Goal: Transaction & Acquisition: Purchase product/service

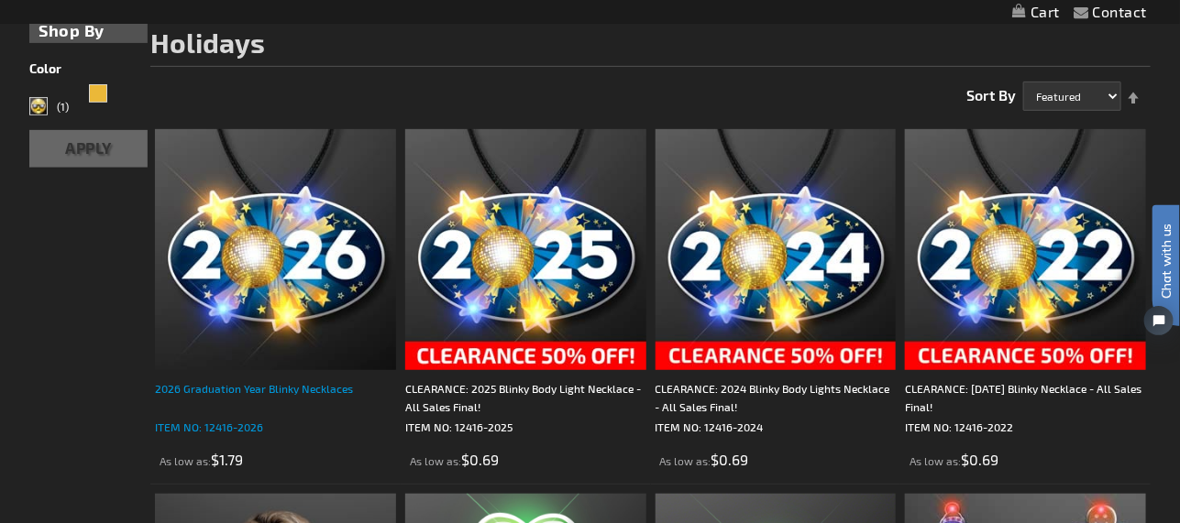
scroll to position [274, 0]
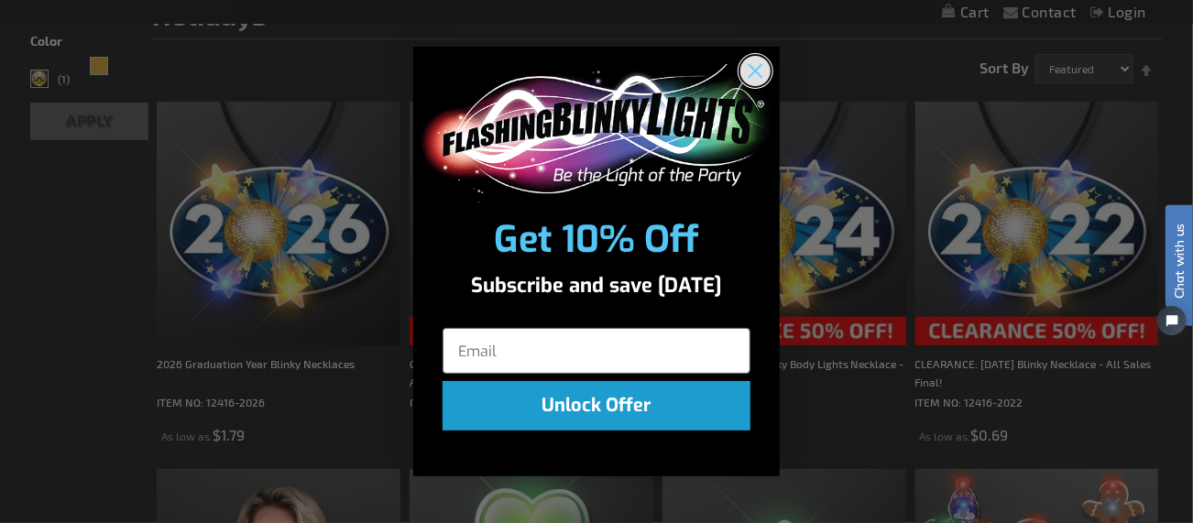
click at [759, 67] on icon "Close dialog" at bounding box center [756, 71] width 13 height 13
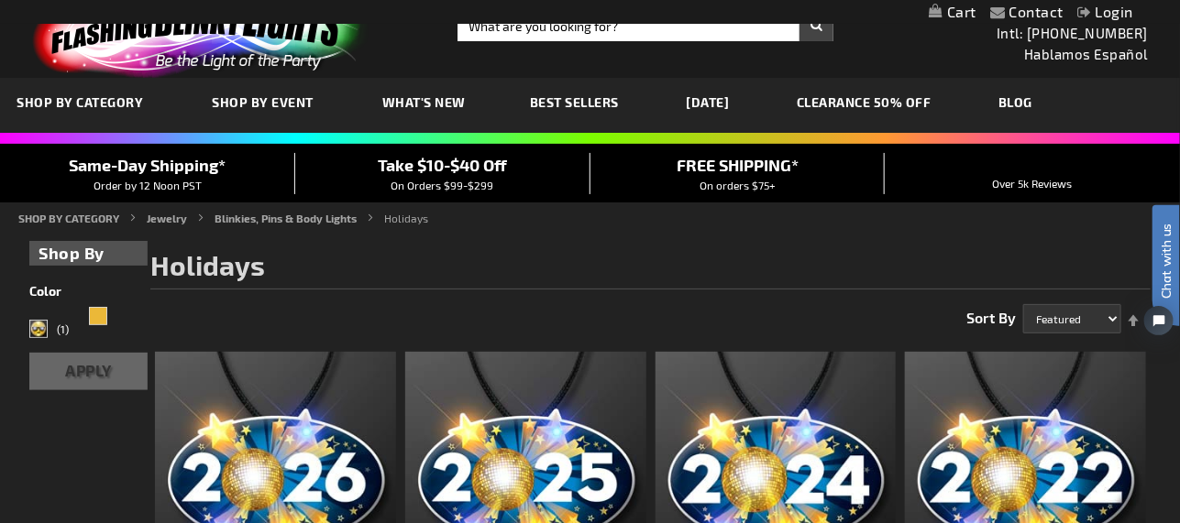
scroll to position [0, 0]
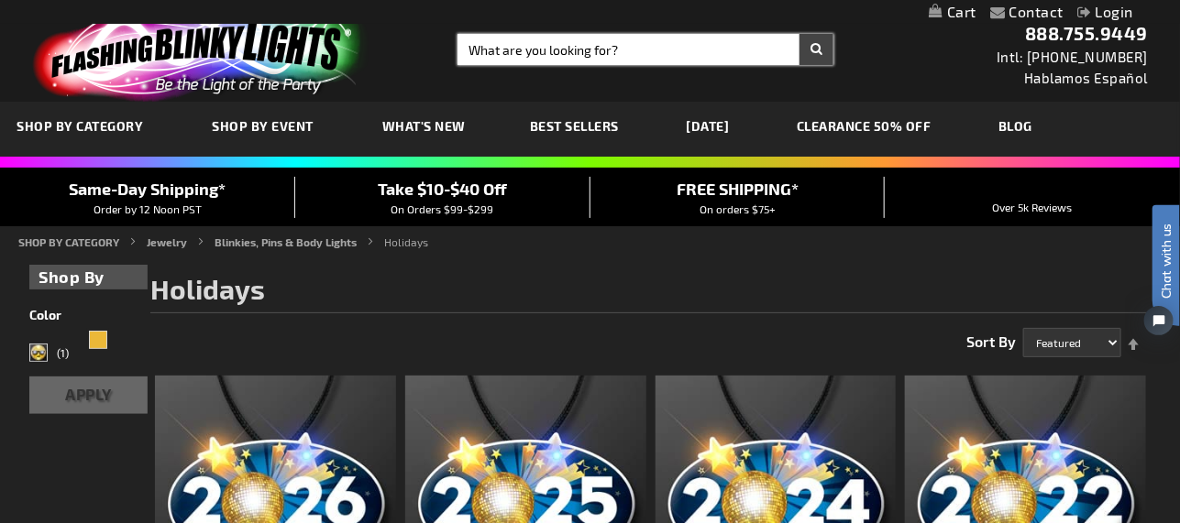
click at [506, 49] on input "Search" at bounding box center [645, 49] width 376 height 31
type input "stars"
click at [799, 34] on button "Search" at bounding box center [816, 49] width 34 height 31
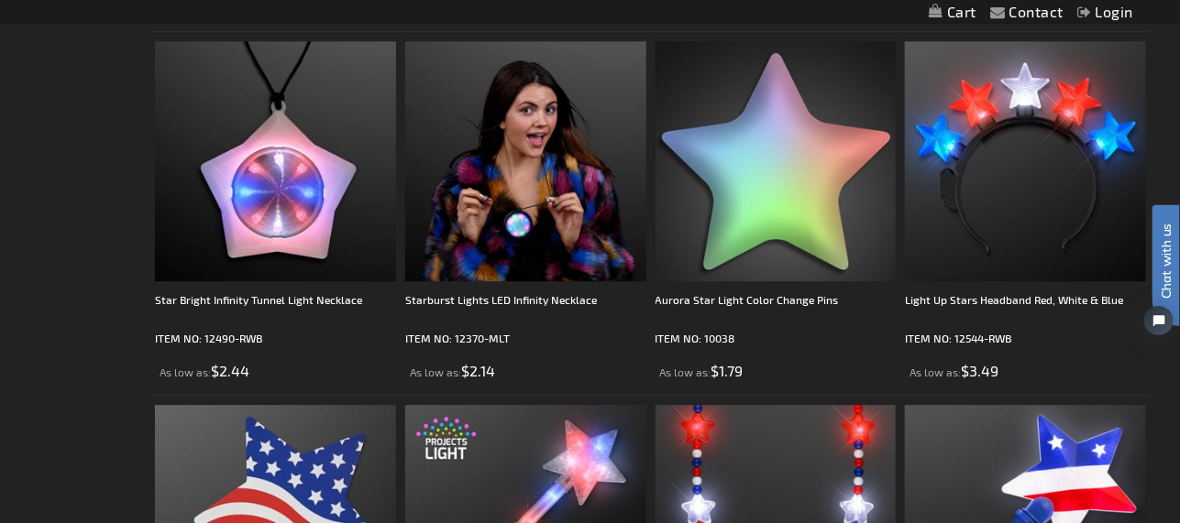
scroll to position [1833, 0]
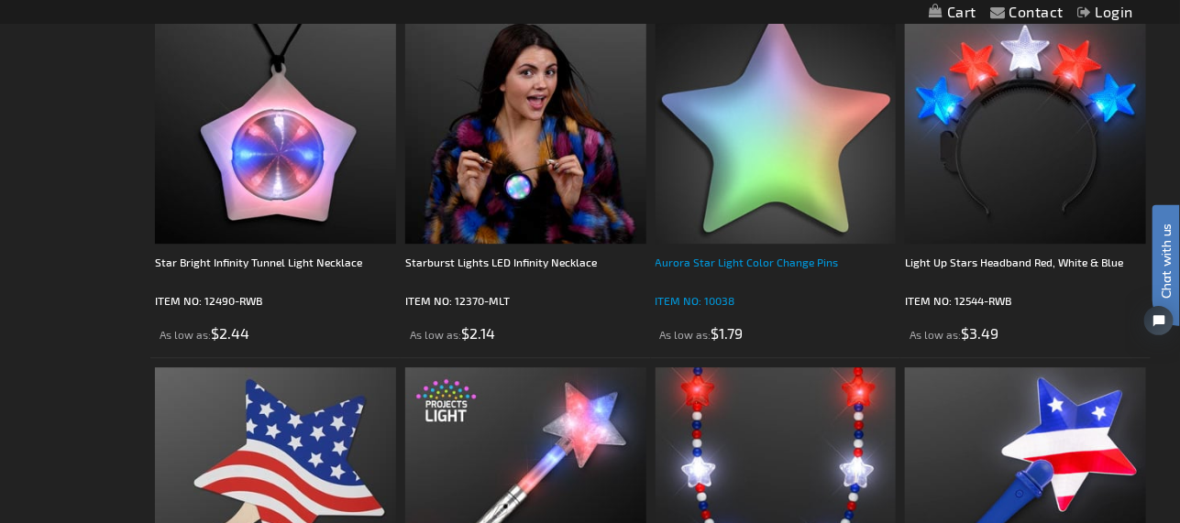
click at [764, 263] on div "Aurora Star Light Color Change Pins" at bounding box center [775, 271] width 241 height 37
